Goal: Task Accomplishment & Management: Manage account settings

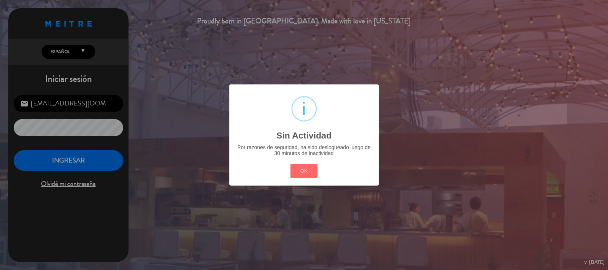
click at [554, 153] on div "? ! i Sin Actividad × Por razones de seguridad, ha sido deslogueado luego de 30…" at bounding box center [304, 135] width 608 height 270
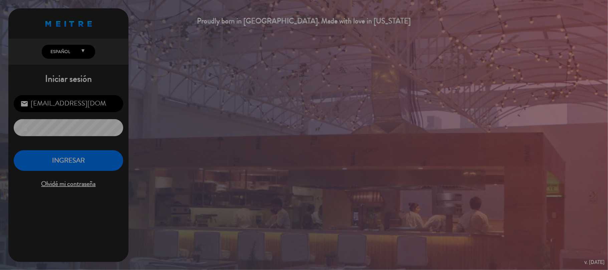
drag, startPoint x: 554, startPoint y: 153, endPoint x: 448, endPoint y: 251, distance: 145.2
click at [554, 153] on div "? ! i Sin Actividad × Por razones de seguridad, ha sido deslogueado luego de 30…" at bounding box center [304, 135] width 608 height 270
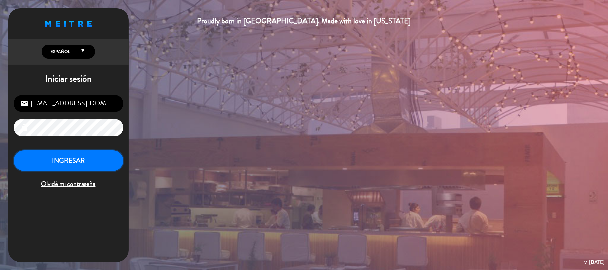
click at [76, 157] on button "INGRESAR" at bounding box center [68, 160] width 109 height 21
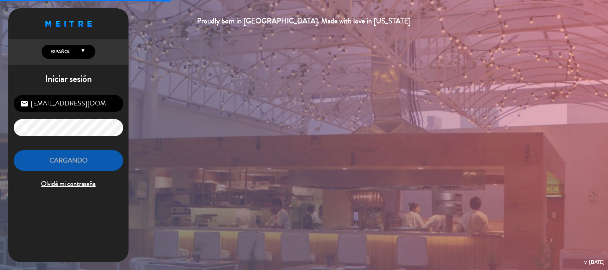
click at [231, 153] on div "Proudly born in [GEOGRAPHIC_DATA]. Made with love in [US_STATE] English Español…" at bounding box center [304, 135] width 608 height 270
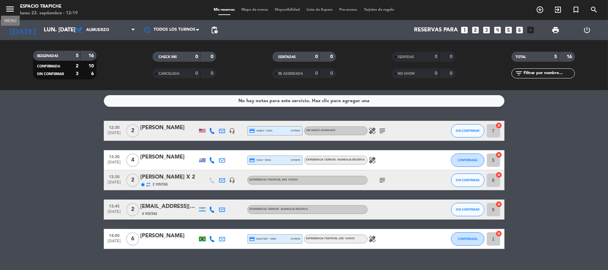
click at [7, 11] on icon "menu" at bounding box center [10, 9] width 10 height 10
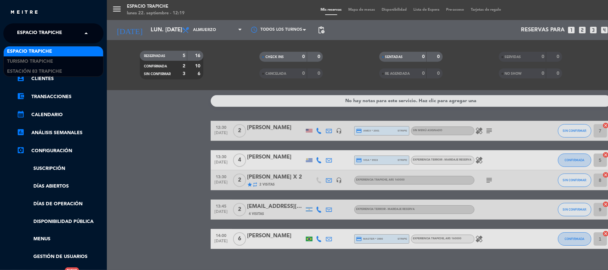
click at [21, 39] on span "Espacio Trapiche" at bounding box center [39, 33] width 45 height 14
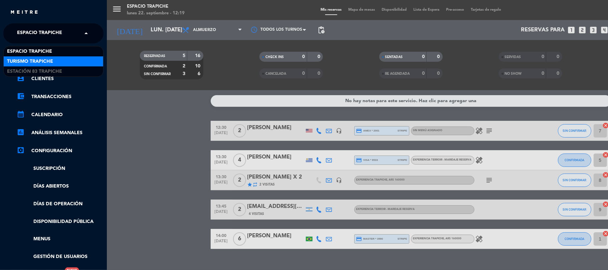
click at [25, 58] on span "Turismo Trapiche" at bounding box center [30, 62] width 46 height 8
click at [25, 58] on link "chrome_reader_mode Listado de Reservas" at bounding box center [60, 61] width 87 height 8
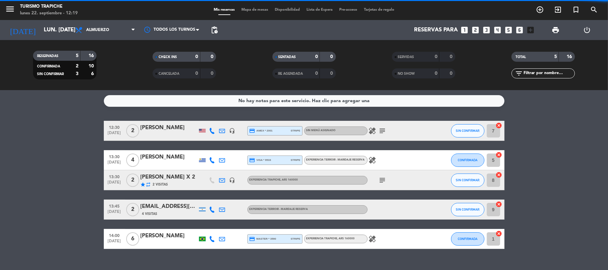
click at [40, 146] on bookings-row "12:30 [DATE] 2 Aurora Black headset_mic credit_card amex * 2001 stripe Sin menú…" at bounding box center [304, 185] width 608 height 128
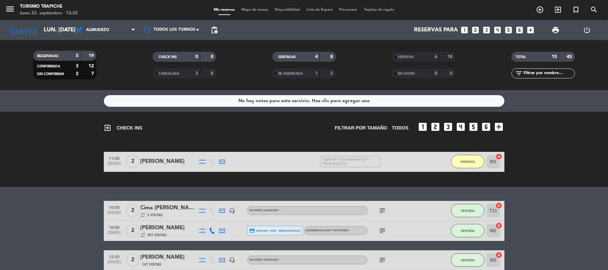
drag, startPoint x: 24, startPoint y: 203, endPoint x: 97, endPoint y: 180, distance: 76.5
click at [468, 181] on div "exit_to_app CHECK INS Filtrar por tamaño TODOS looks_one looks_two looks_3 look…" at bounding box center [304, 149] width 608 height 75
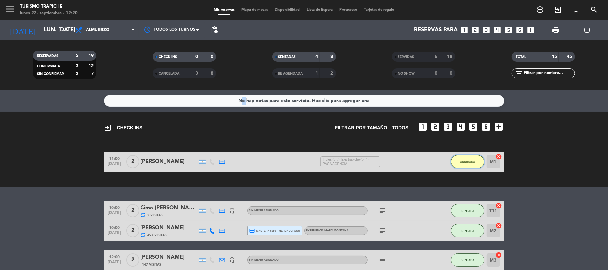
click at [473, 162] on span "ARRIBADA" at bounding box center [467, 162] width 15 height 4
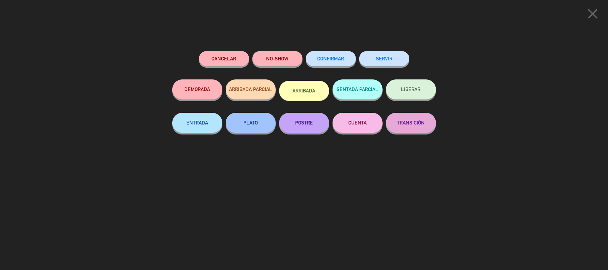
click at [411, 88] on span "LIBERAR" at bounding box center [410, 89] width 19 height 6
click at [0, 0] on div at bounding box center [0, 0] width 0 height 0
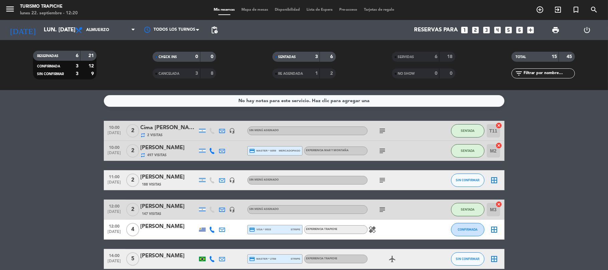
click at [38, 162] on bookings-row "10:00 [DATE] 2 Cima Carmen Teresita repeat 2 Visitas headset_mic Sin menú asign…" at bounding box center [304, 230] width 608 height 218
click at [462, 178] on span "SIN CONFIRMAR" at bounding box center [468, 180] width 24 height 4
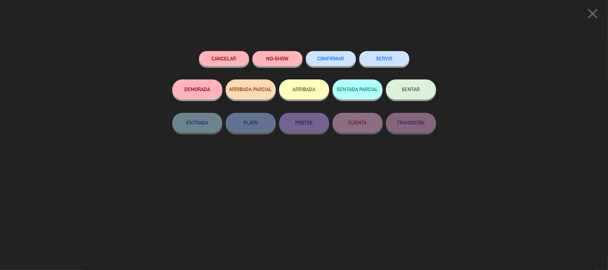
click at [408, 90] on span "SENTAR" at bounding box center [411, 89] width 18 height 6
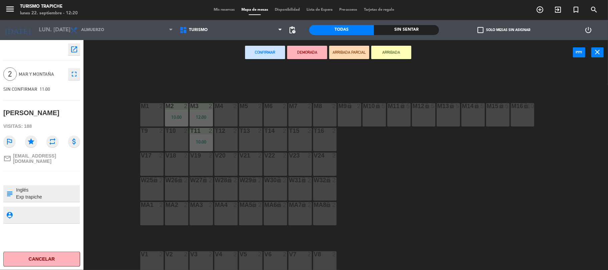
click at [145, 113] on div "M1 2" at bounding box center [151, 114] width 23 height 23
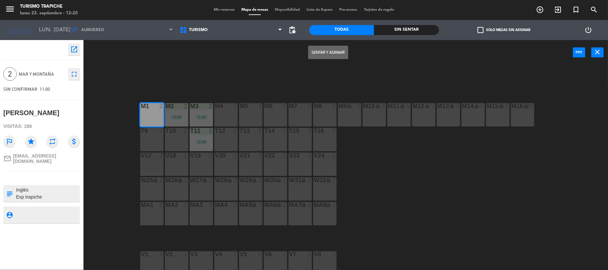
click at [328, 52] on button "Sentar y Asignar" at bounding box center [328, 52] width 40 height 13
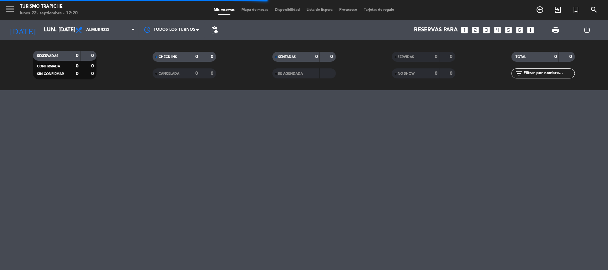
click at [3, 140] on div "menu Turismo Trapiche lunes 22. septiembre - 12:20 Mis reservas Mapa de mesas D…" at bounding box center [304, 135] width 608 height 270
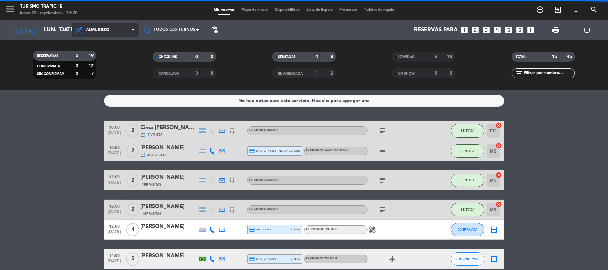
click at [100, 30] on span "Almuerzo" at bounding box center [97, 30] width 23 height 5
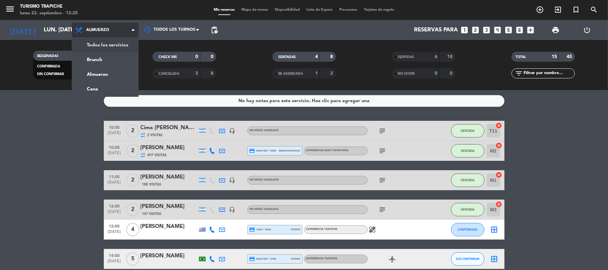
click at [107, 38] on div "Todos los servicios Brunch Almuerzo Cena Almuerzo Todos los servicios Brunch Al…" at bounding box center [105, 30] width 67 height 20
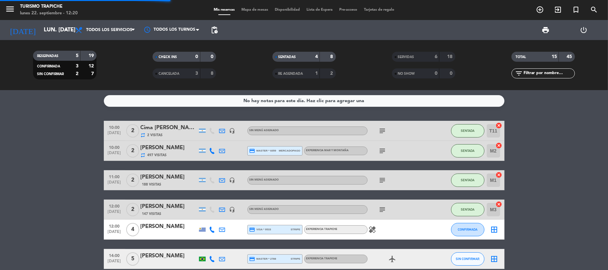
click at [31, 156] on bookings-row "10:00 [DATE] 2 Cima Carmen Teresita repeat 2 Visitas headset_mic Sin menú asign…" at bounding box center [304, 230] width 608 height 218
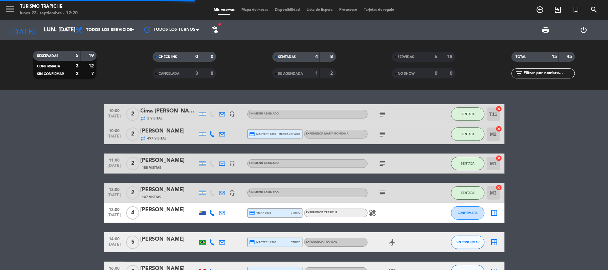
click at [23, 196] on bookings-row "10:00 [DATE] 2 Cima Carmen Teresita repeat 2 Visitas headset_mic Sin menú asign…" at bounding box center [304, 213] width 608 height 218
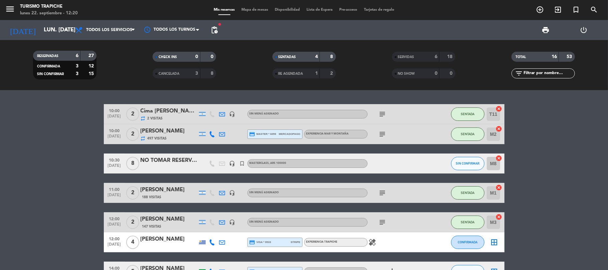
click at [55, 205] on bookings-row "10:00 [DATE] 2 Cima Carmen Teresita repeat 2 Visitas headset_mic Sin menú asign…" at bounding box center [304, 227] width 608 height 247
click at [419, 60] on div "SERVIDAS" at bounding box center [408, 57] width 31 height 8
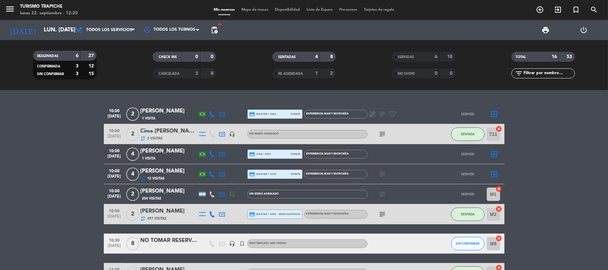
click at [412, 53] on div "SERVIDAS" at bounding box center [408, 57] width 31 height 8
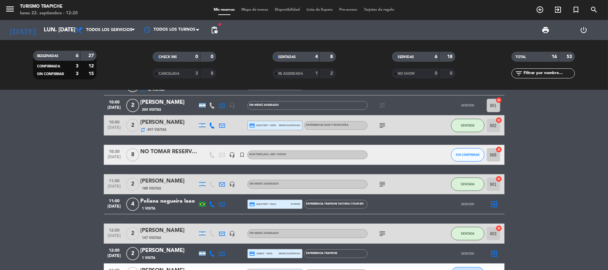
click at [71, 154] on bookings-row "10:00 [DATE] 2 [PERSON_NAME] 1 Visita credit_card master * 5363 stripe EXPERIEN…" at bounding box center [304, 198] width 608 height 367
click at [70, 154] on bookings-row "10:00 [DATE] 2 [PERSON_NAME] 1 Visita credit_card master * 5363 stripe EXPERIEN…" at bounding box center [304, 198] width 608 height 367
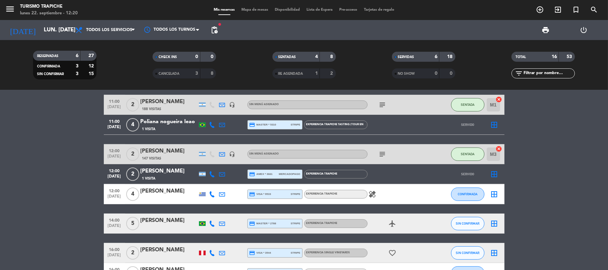
scroll to position [178, 0]
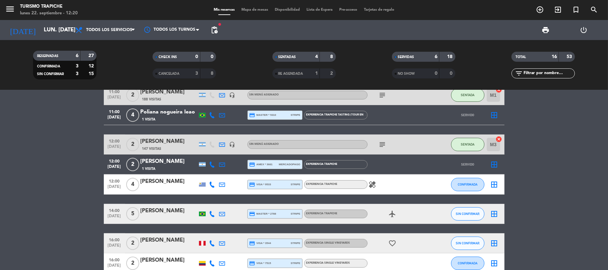
click at [68, 151] on bookings-row "10:00 [DATE] 2 [PERSON_NAME] 1 Visita credit_card master * 5363 stripe EXPERIEN…" at bounding box center [304, 109] width 608 height 367
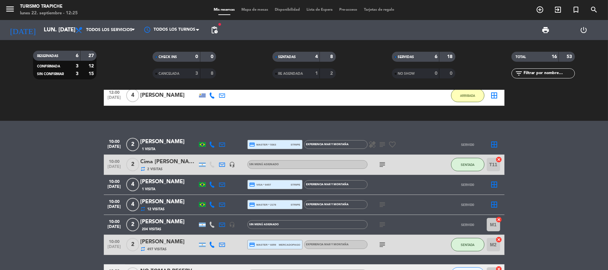
scroll to position [119, 0]
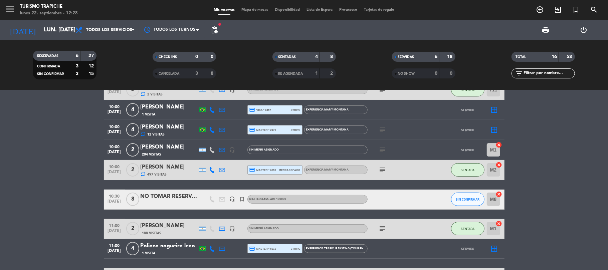
click at [74, 254] on bookings-row "10:00 [DATE] 2 [PERSON_NAME] 1 Visita credit_card master * 5363 stripe EXPERIEN…" at bounding box center [304, 233] width 608 height 347
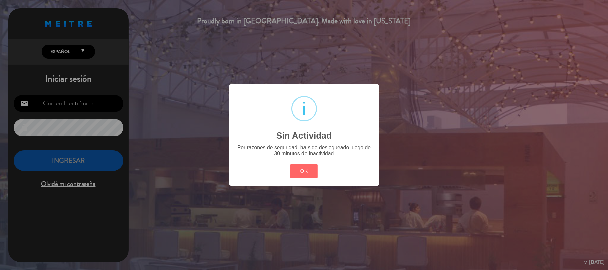
type input "[EMAIL_ADDRESS][DOMAIN_NAME]"
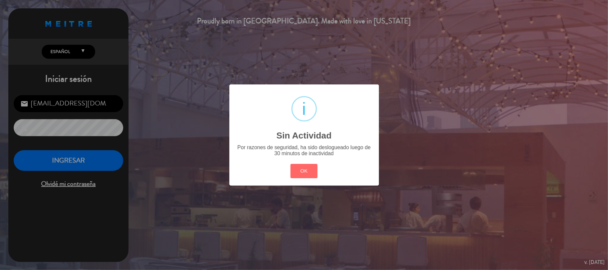
click at [523, 209] on div "? ! i Sin Actividad × Por razones de seguridad, ha sido deslogueado luego de 30…" at bounding box center [304, 135] width 608 height 270
click at [522, 209] on div "? ! i Sin Actividad × Por razones de seguridad, ha sido deslogueado luego de 30…" at bounding box center [304, 135] width 608 height 270
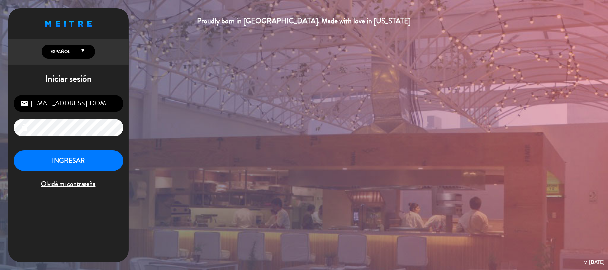
click at [240, 221] on div "Proudly born in [GEOGRAPHIC_DATA]. Made with love in [US_STATE] English Español…" at bounding box center [304, 135] width 608 height 270
drag, startPoint x: 240, startPoint y: 221, endPoint x: 233, endPoint y: 222, distance: 7.7
click at [240, 221] on div "Proudly born in [GEOGRAPHIC_DATA]. Made with love in [US_STATE] English Español…" at bounding box center [304, 135] width 608 height 270
